Goal: Check status

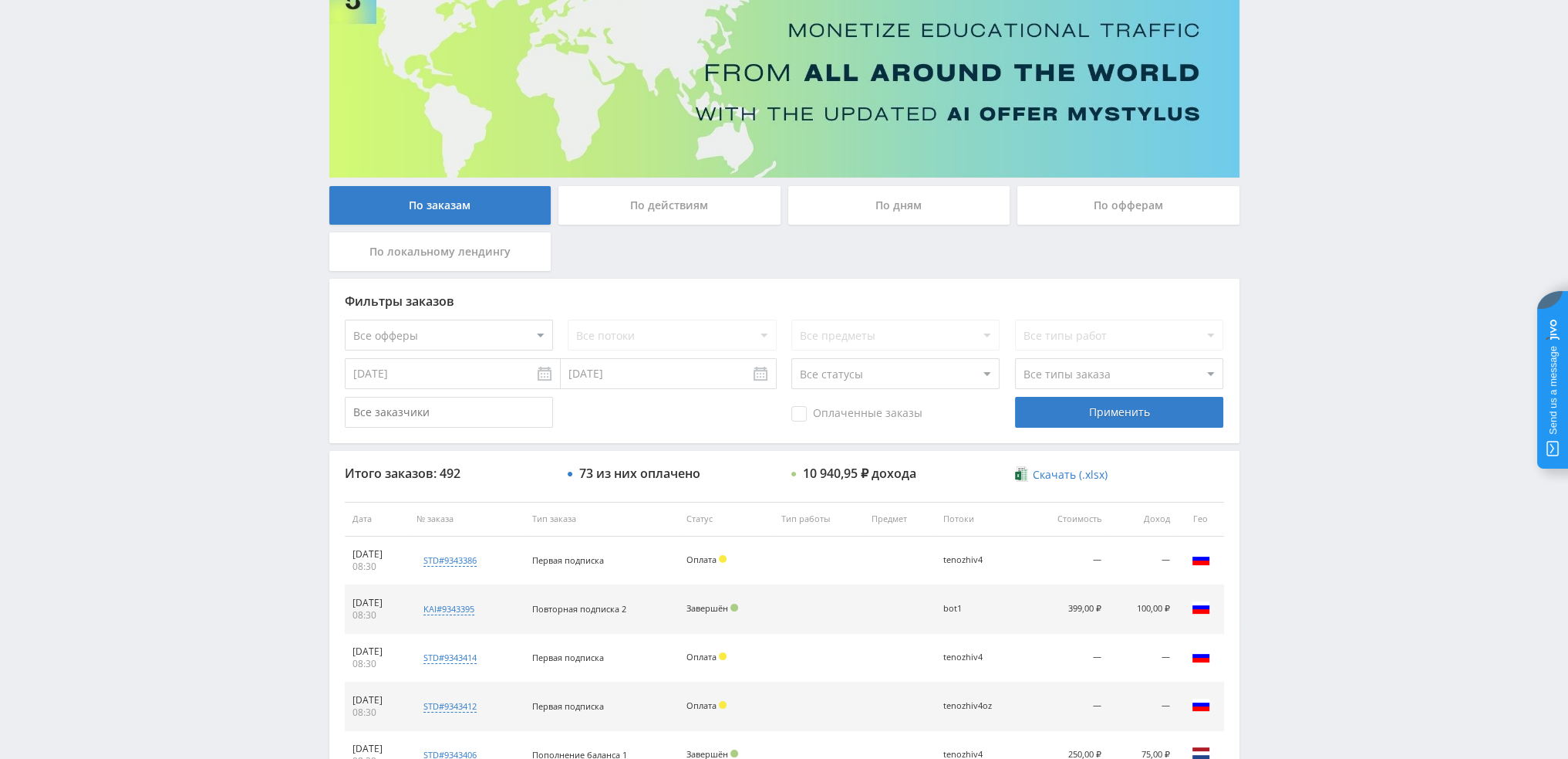
scroll to position [71, 0]
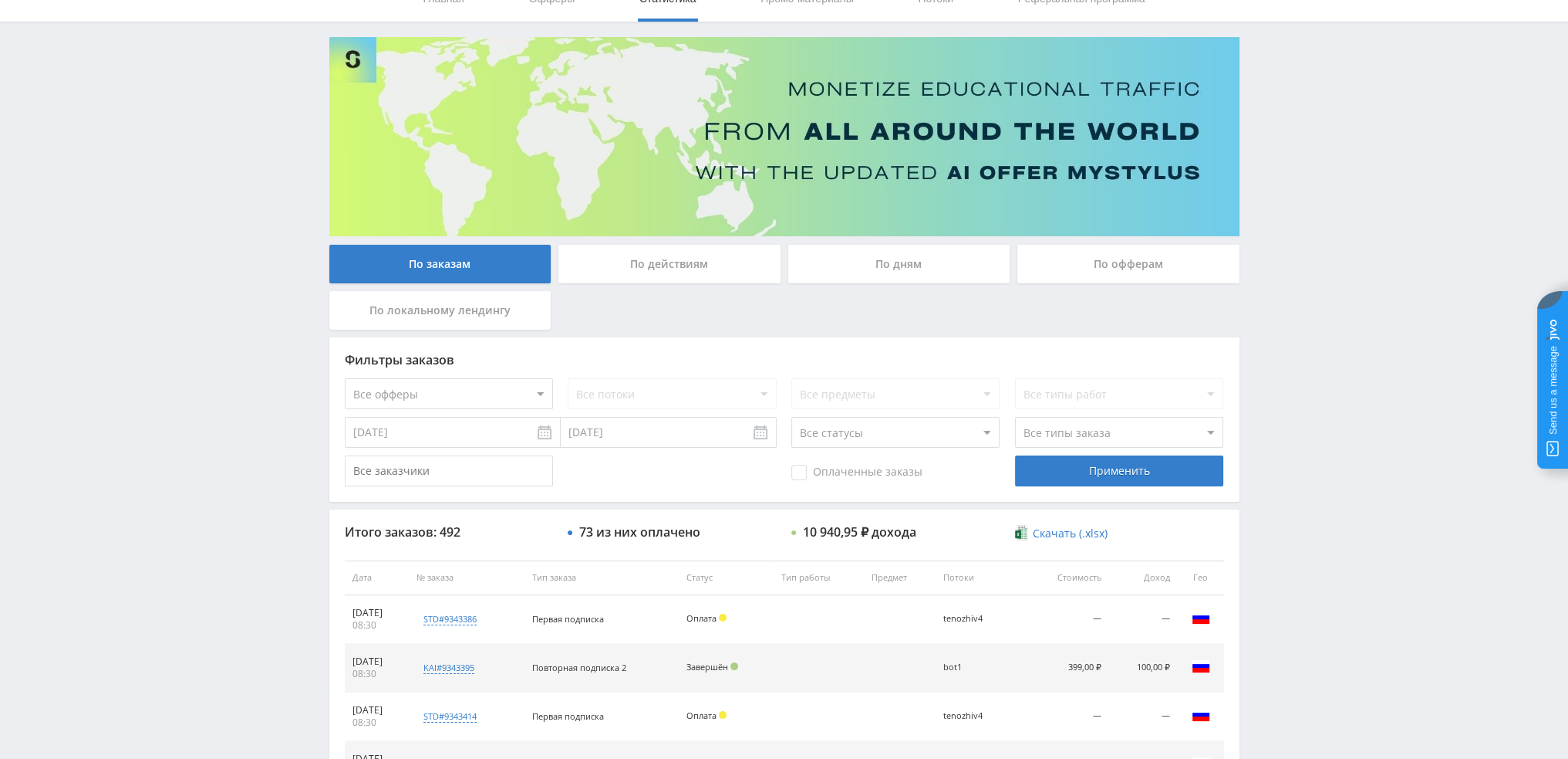
click at [908, 261] on div "По дням" at bounding box center [899, 264] width 222 height 38
click at [0, 0] on input "По дням" at bounding box center [0, 0] width 0 height 0
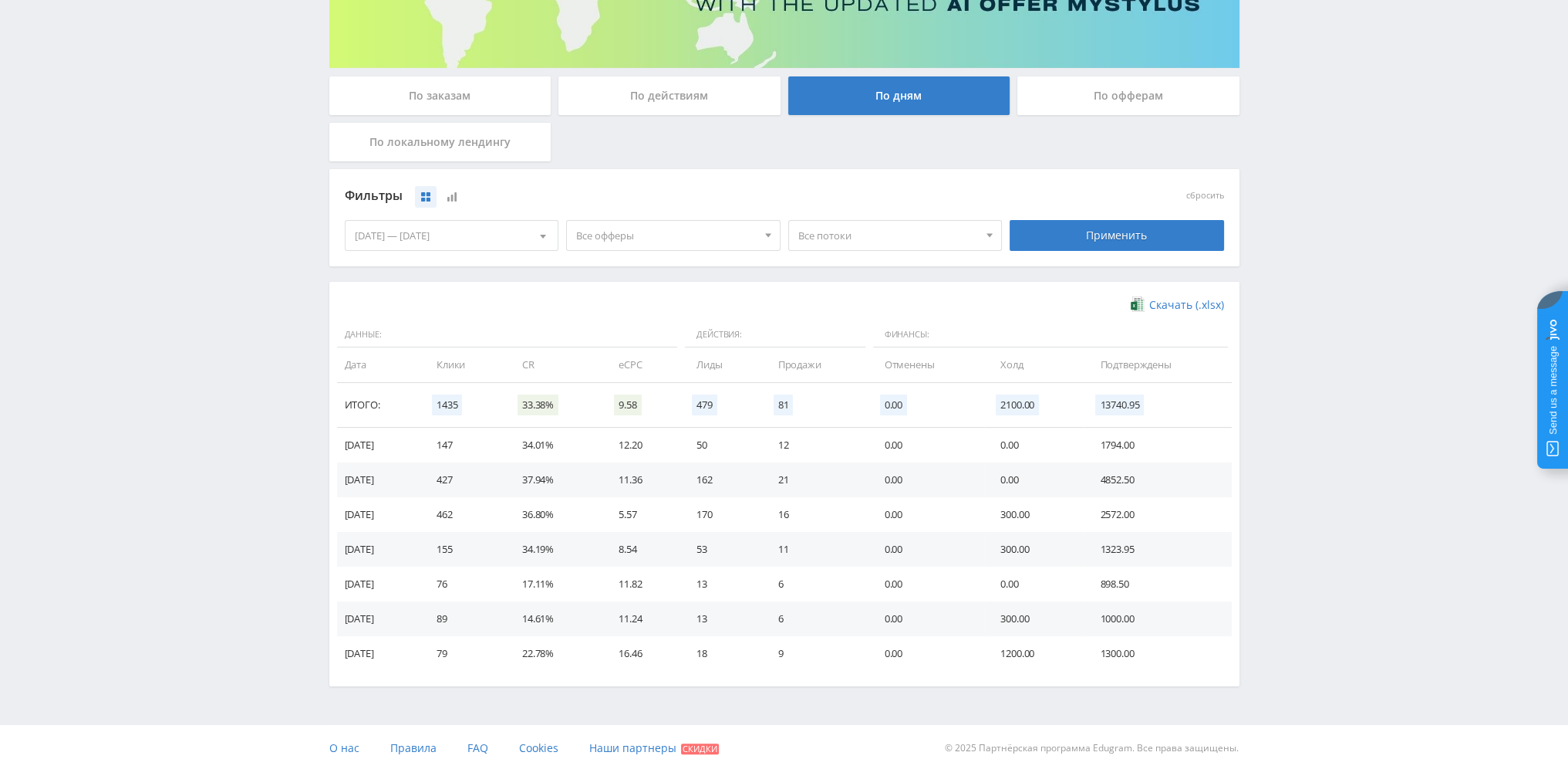
scroll to position [250, 0]
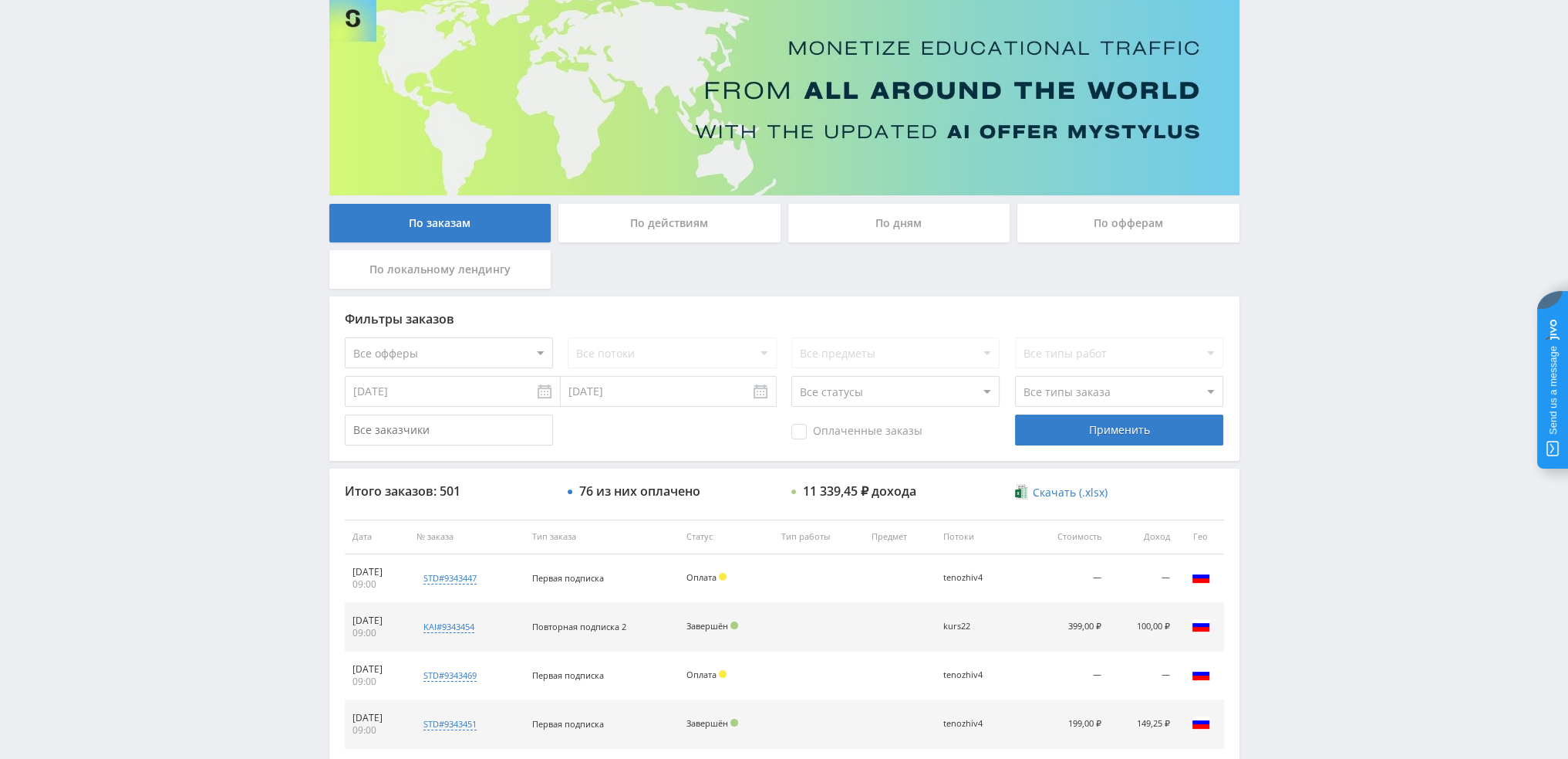
scroll to position [71, 0]
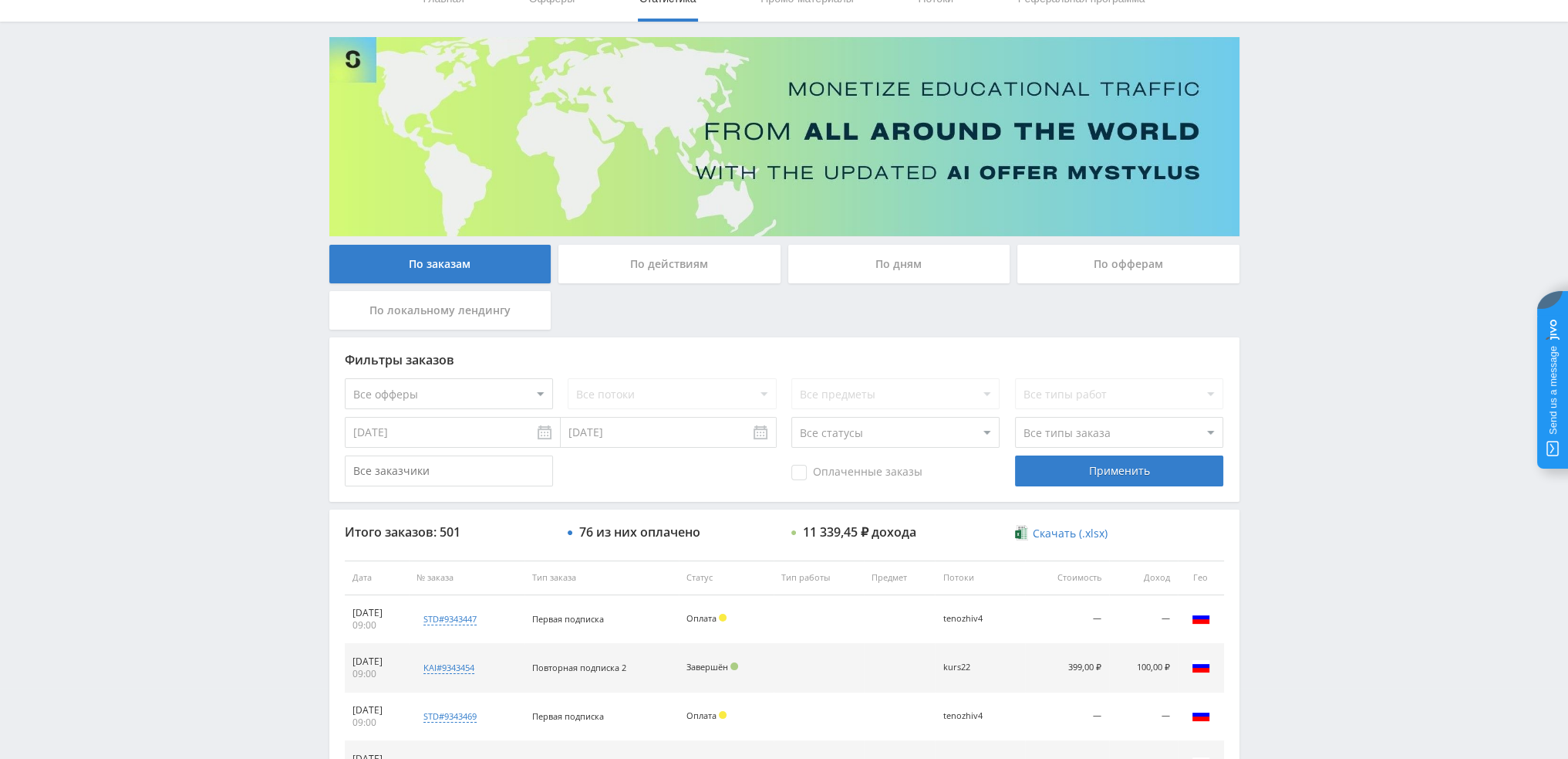
click at [896, 259] on div "По дням" at bounding box center [899, 264] width 222 height 38
click at [0, 0] on input "По дням" at bounding box center [0, 0] width 0 height 0
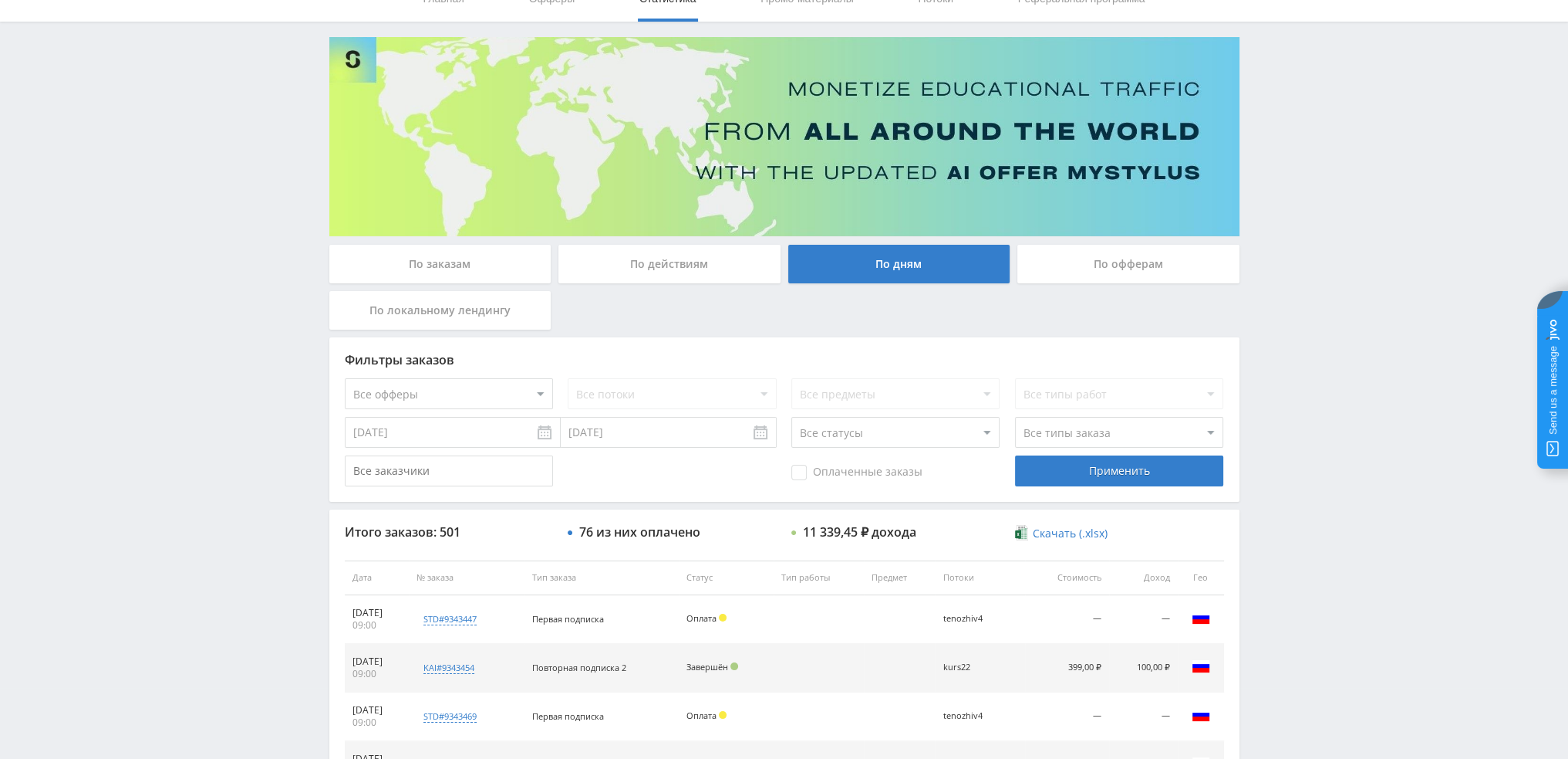
scroll to position [0, 0]
